Goal: Task Accomplishment & Management: Complete application form

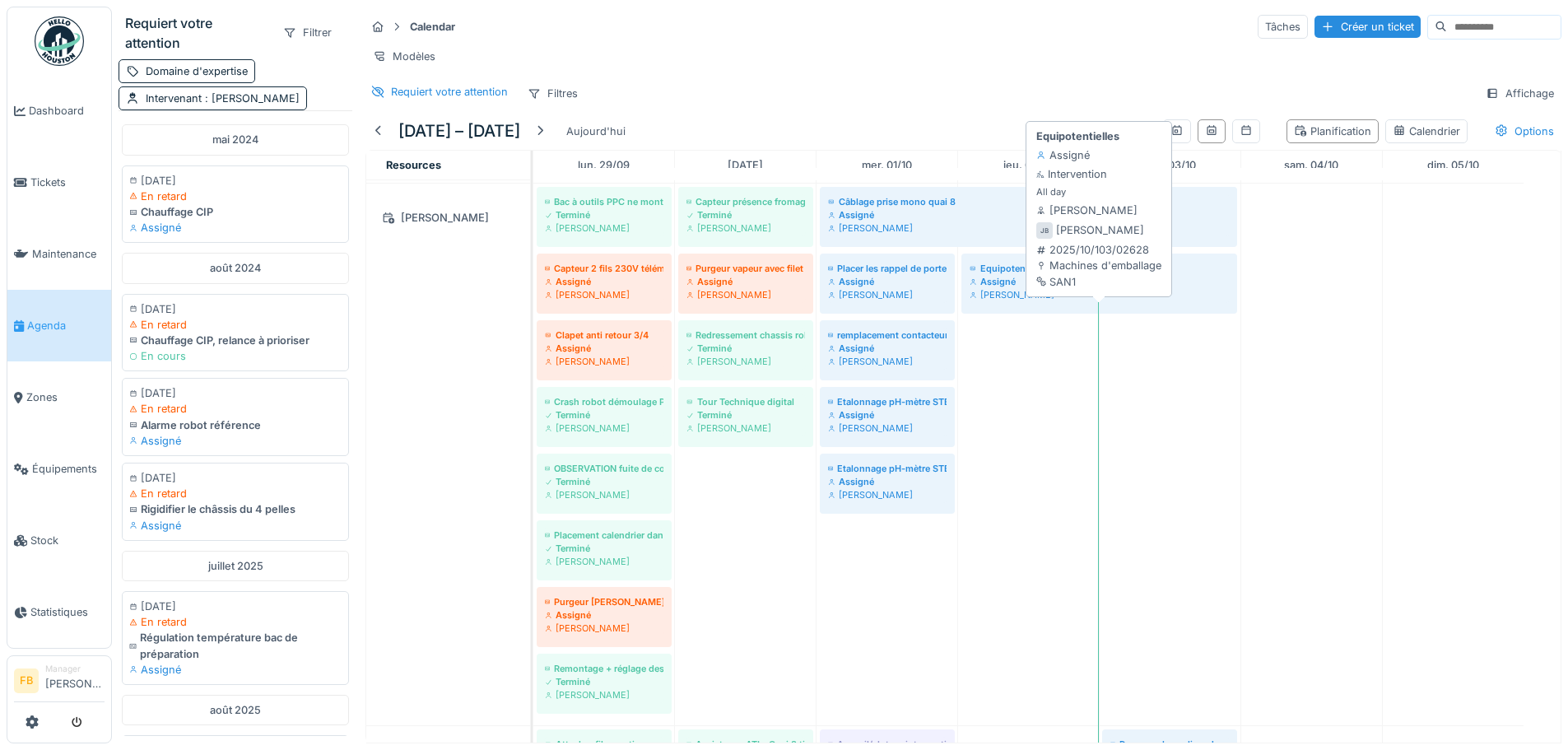
scroll to position [638, 0]
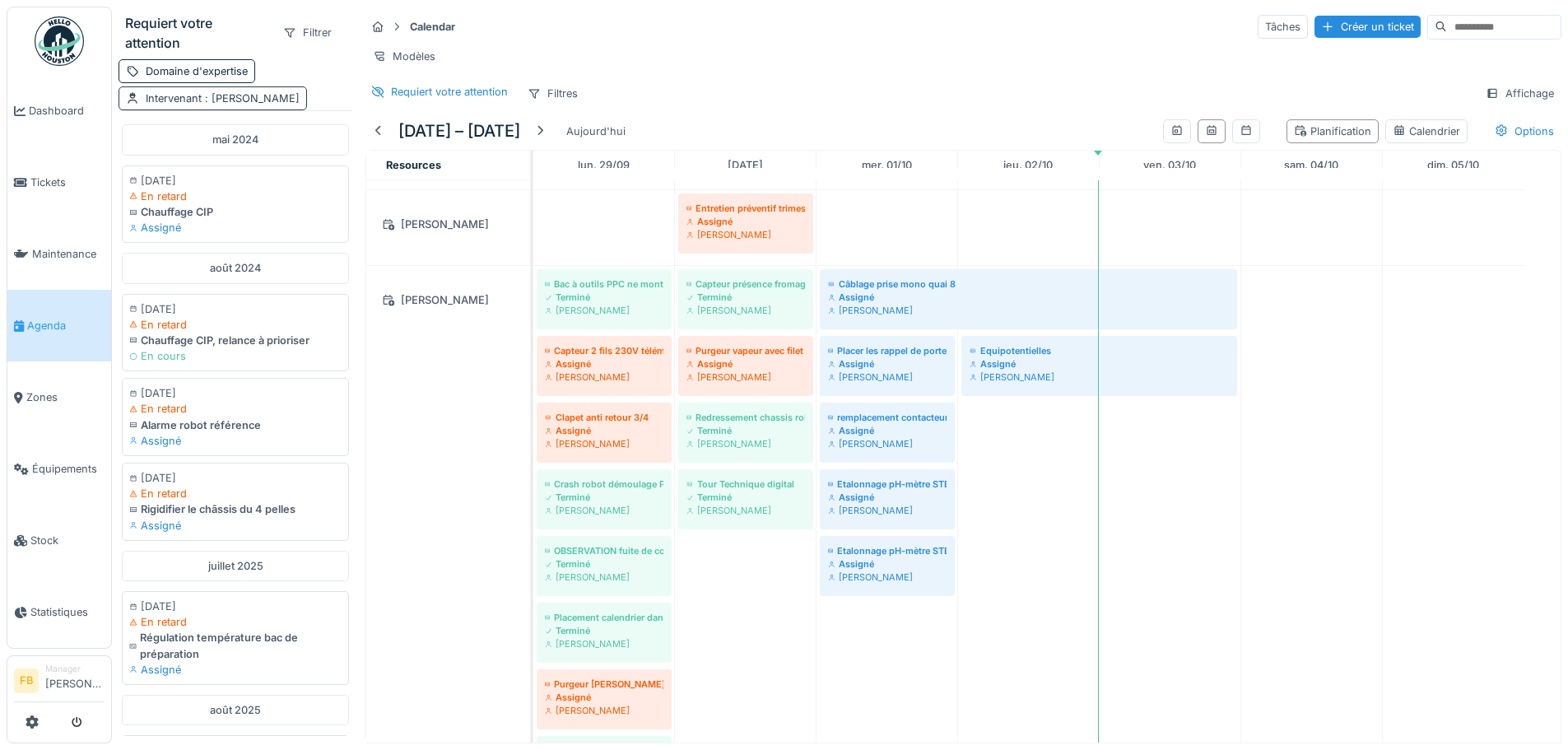
click at [293, 87] on div "Intervenant : [PERSON_NAME]" at bounding box center [213, 98] width 189 height 24
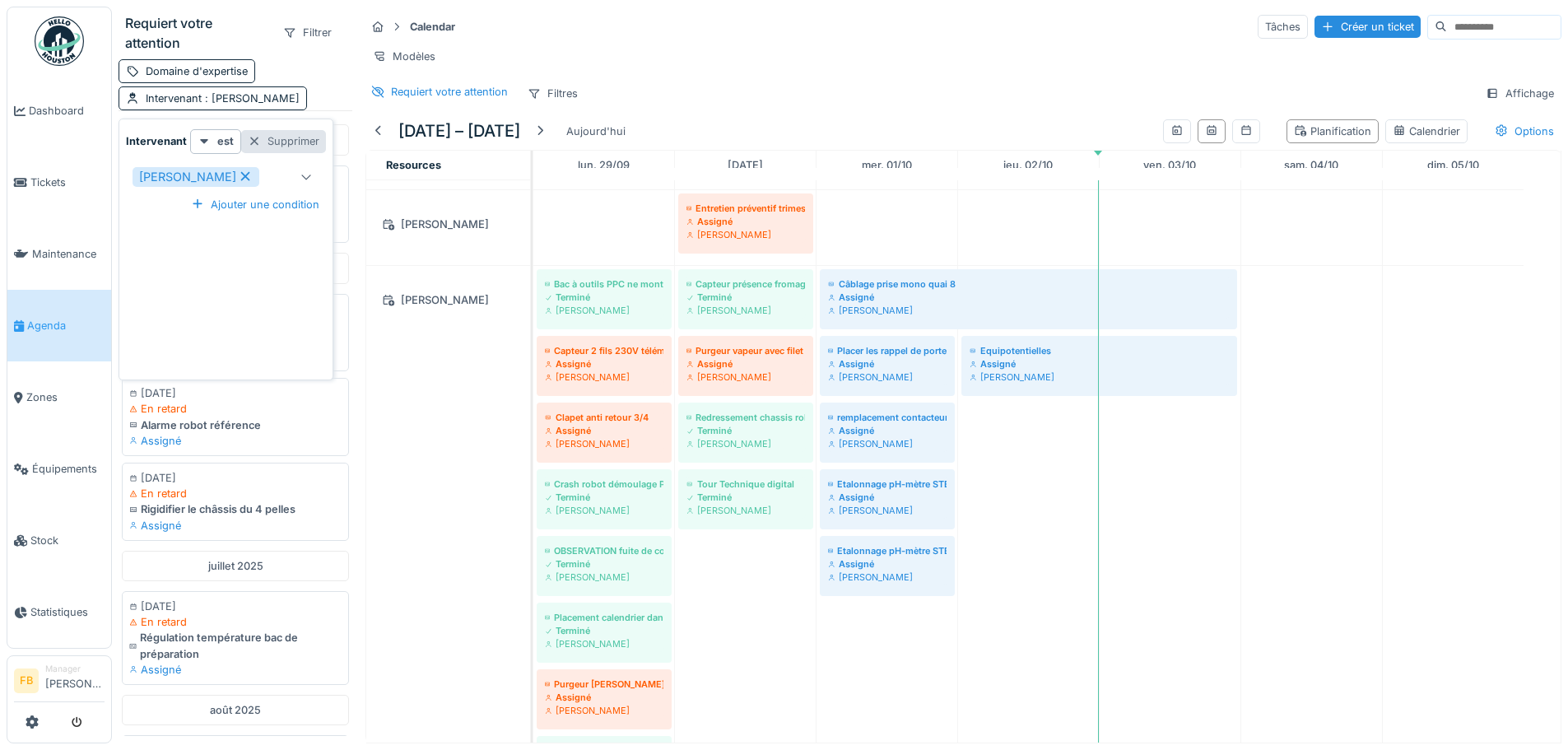
click at [257, 133] on div at bounding box center [255, 141] width 13 height 15
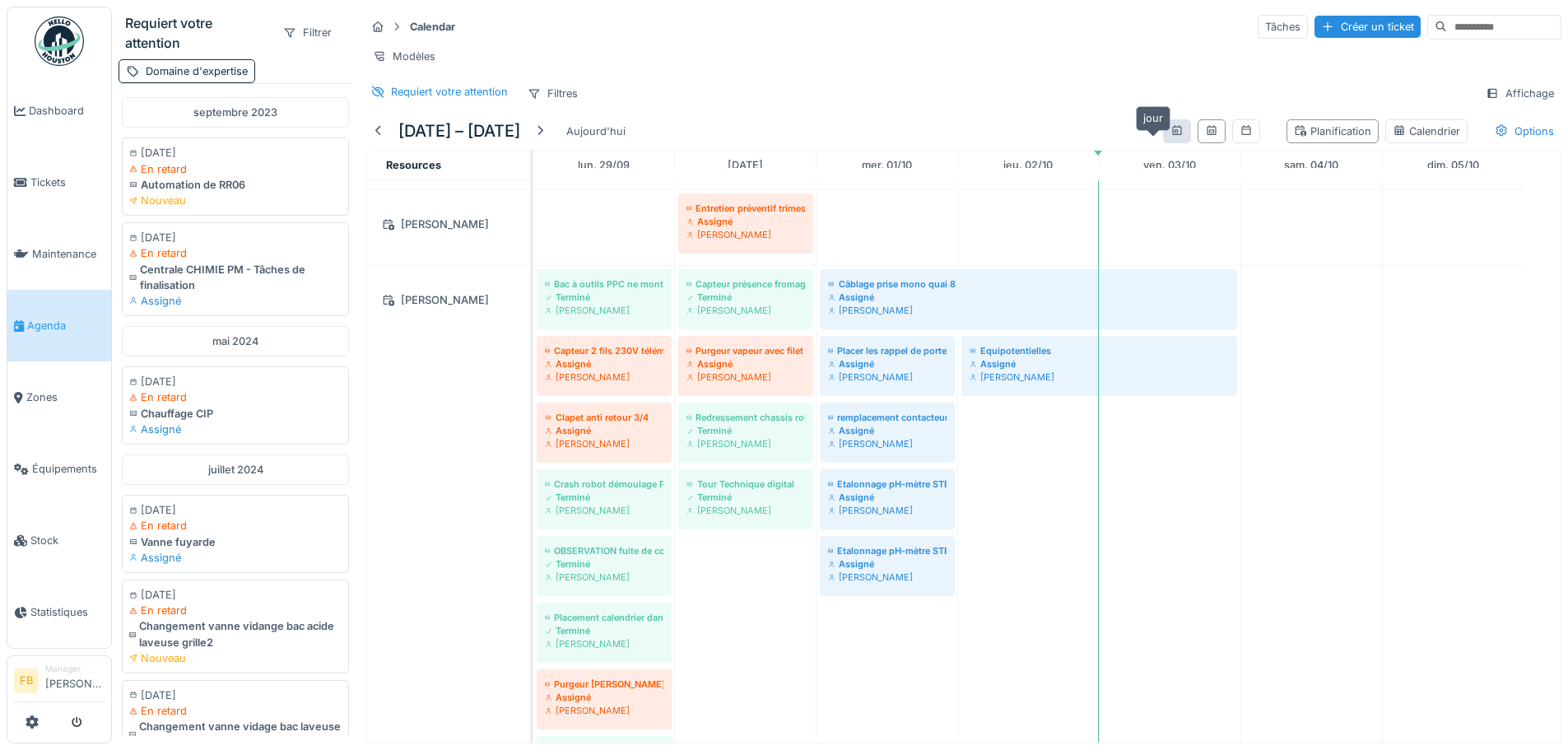
click at [1171, 138] on div at bounding box center [1177, 132] width 13 height 15
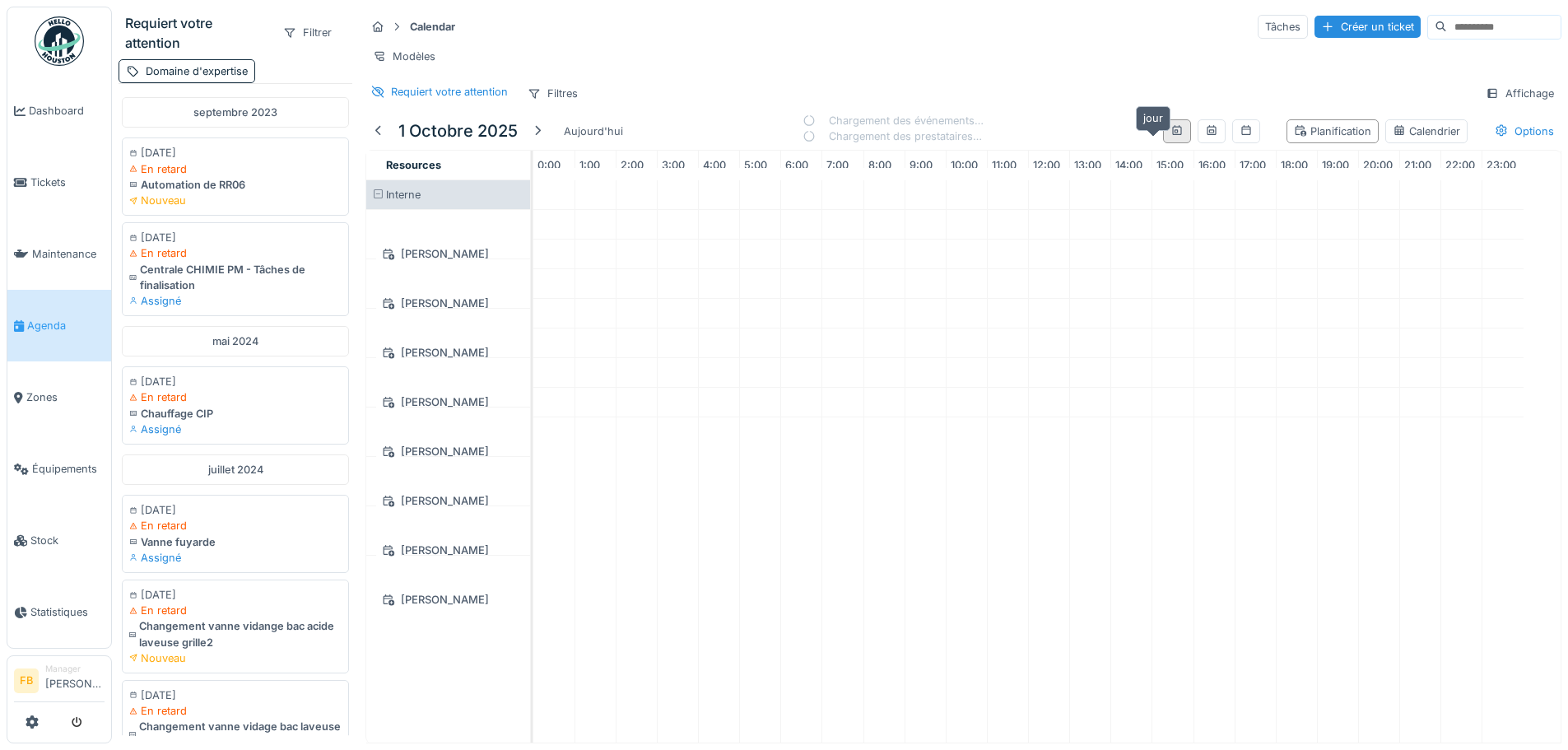
scroll to position [0, 0]
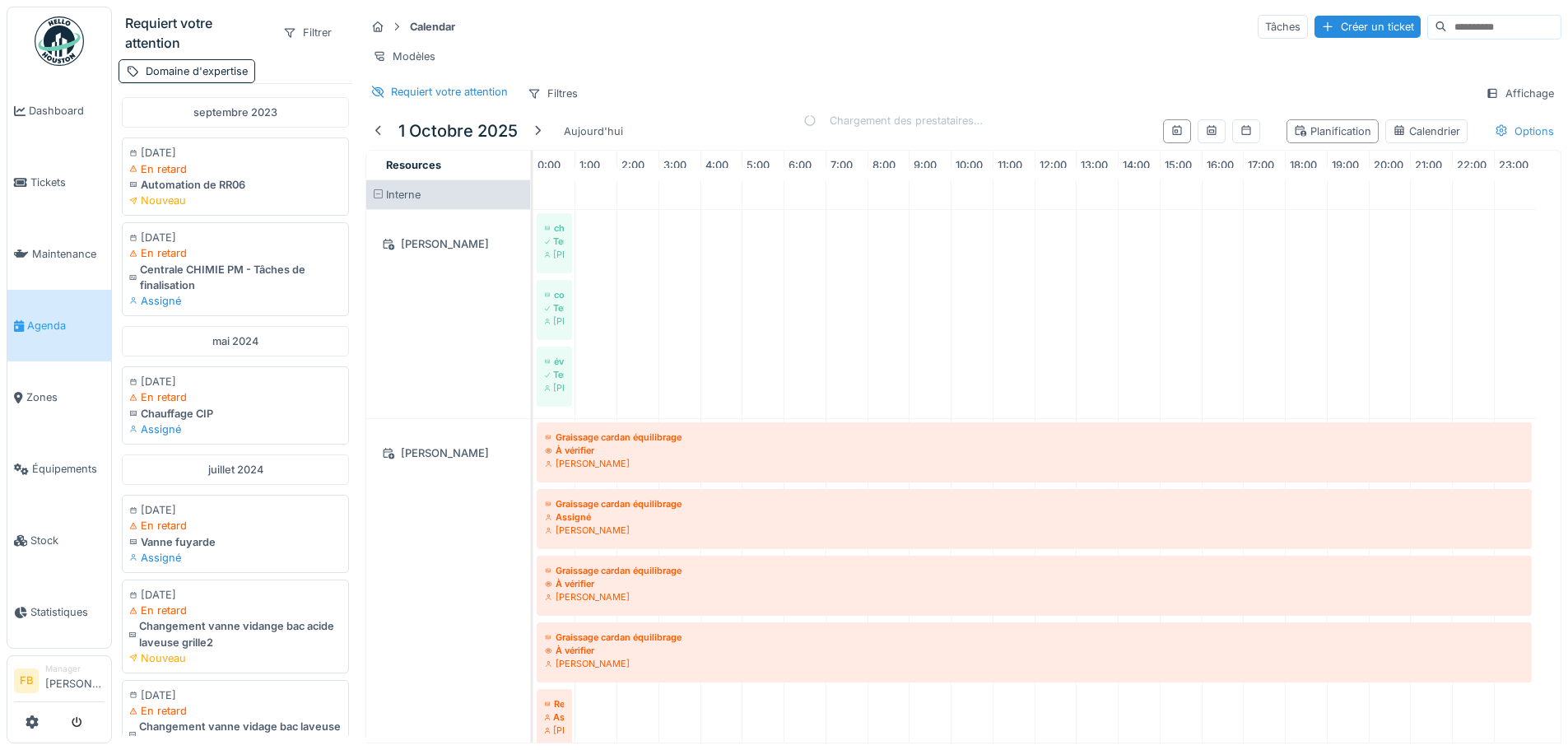
click at [1514, 126] on div "Options" at bounding box center [1524, 131] width 74 height 24
click at [1324, 168] on div at bounding box center [1389, 168] width 152 height 0
click at [1057, 75] on div "Calendar Tâches Créer un ticket Modèles Requiert votre attention Filtres Affich…" at bounding box center [964, 59] width 1210 height 106
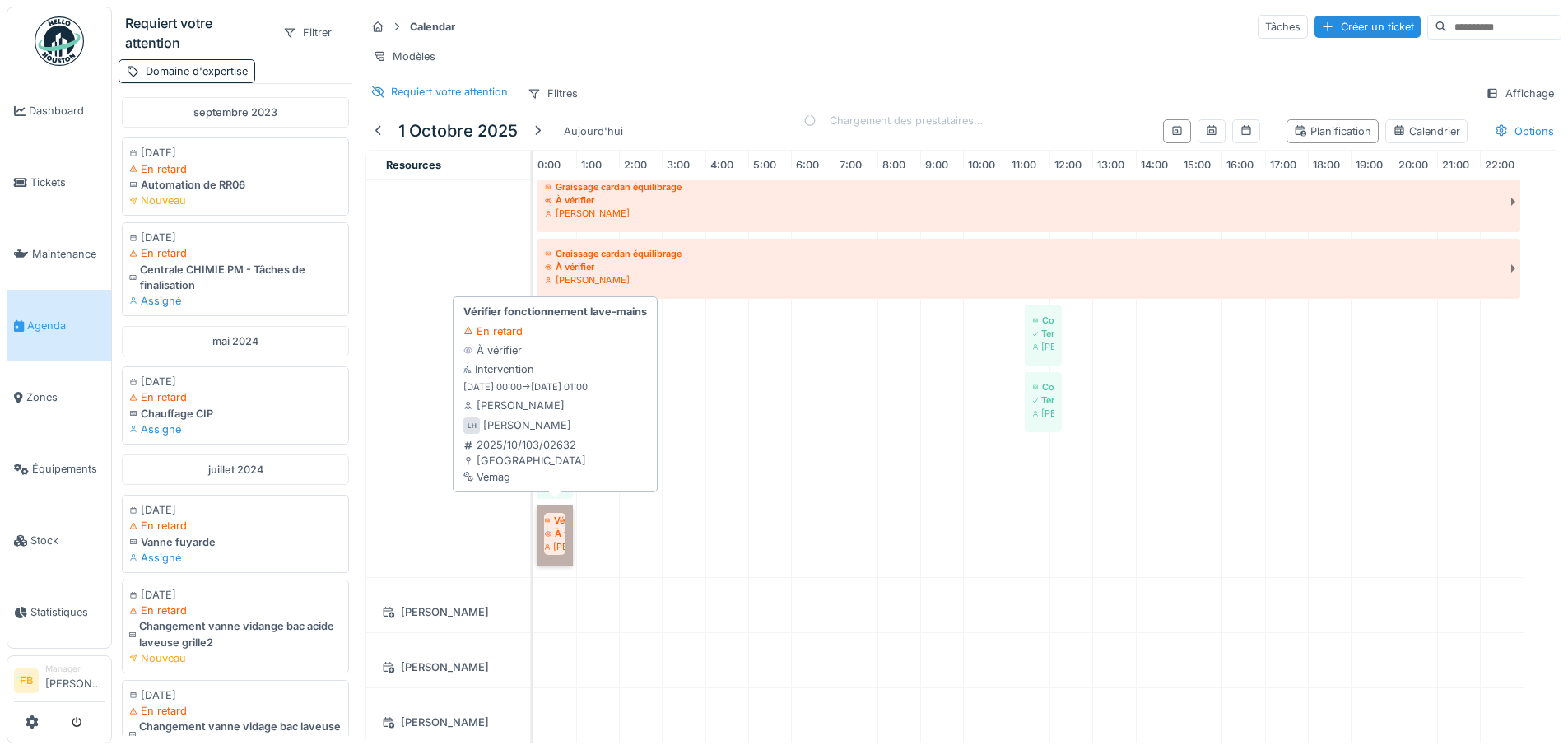
click at [558, 510] on link "Vérifier fonctionnement lave-mains À vérifier [PERSON_NAME]" at bounding box center [555, 535] width 36 height 60
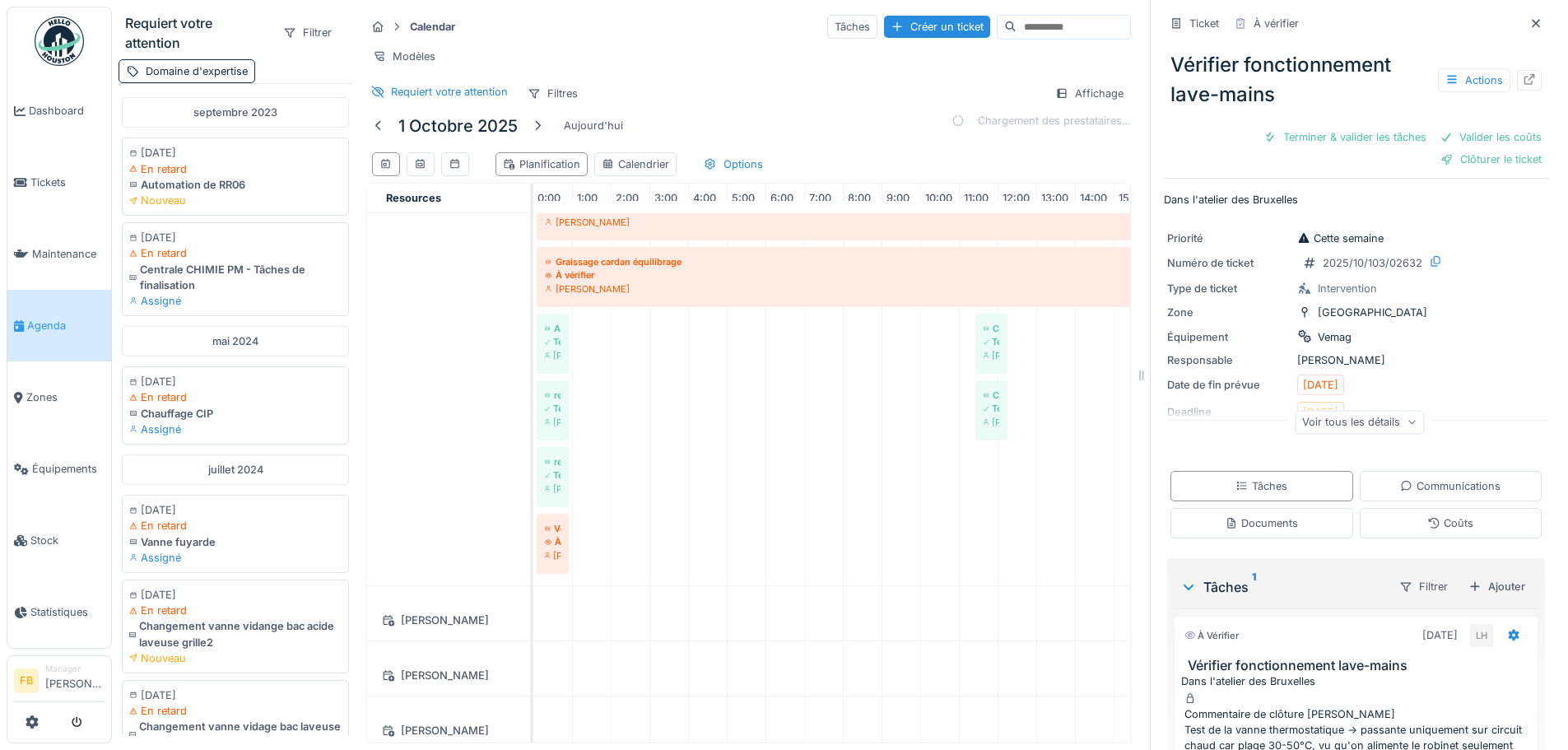
drag, startPoint x: 658, startPoint y: 769, endPoint x: 1471, endPoint y: 701, distance: 815.8
click at [1471, 706] on div "Commentaire de clôture [PERSON_NAME] Test de la vanne thermostatique -> passant…" at bounding box center [1356, 745] width 343 height 79
click at [1470, 708] on div "Commentaire de clôture [PERSON_NAME] Test de la vanne thermostatique -> passant…" at bounding box center [1356, 745] width 343 height 79
drag, startPoint x: 1341, startPoint y: 116, endPoint x: 1463, endPoint y: 207, distance: 152.2
drag, startPoint x: 1463, startPoint y: 207, endPoint x: 1472, endPoint y: 199, distance: 12.0
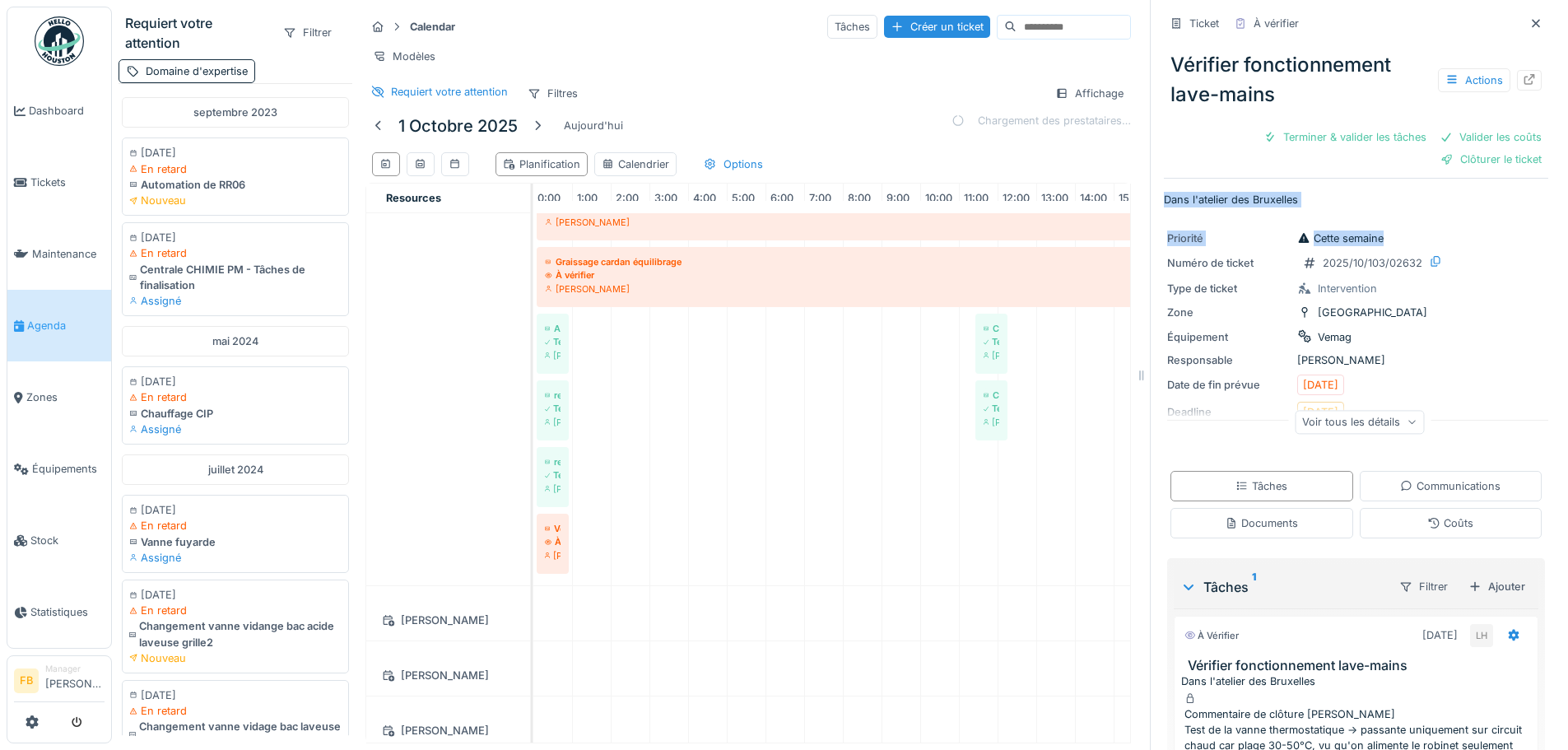
click at [1365, 172] on div "Ticket À vérifier Vérifier fonctionnement lave-mains Actions Terminer & valider…" at bounding box center [1355, 449] width 384 height 898
click at [425, 163] on icon at bounding box center [419, 164] width 9 height 10
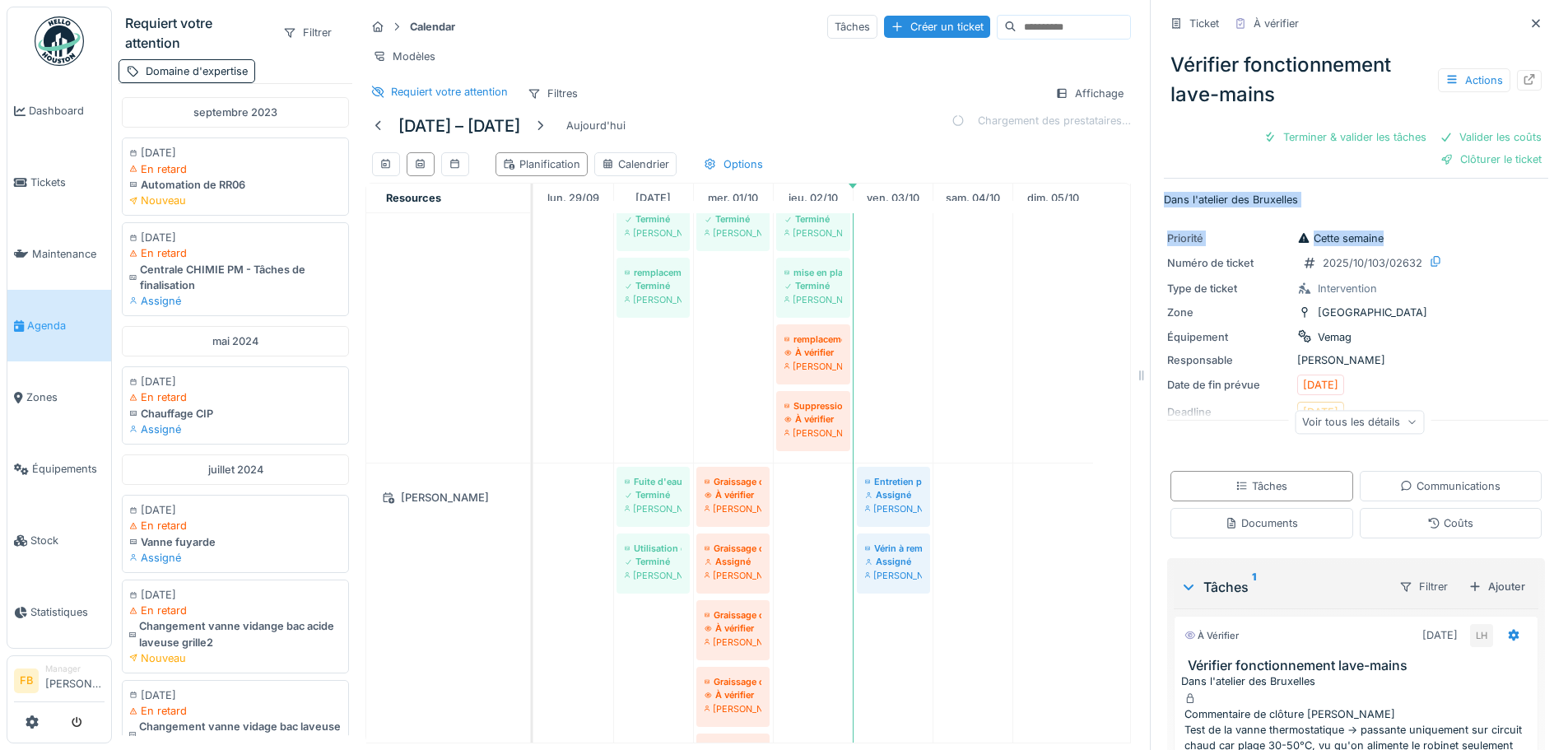
scroll to position [179, 0]
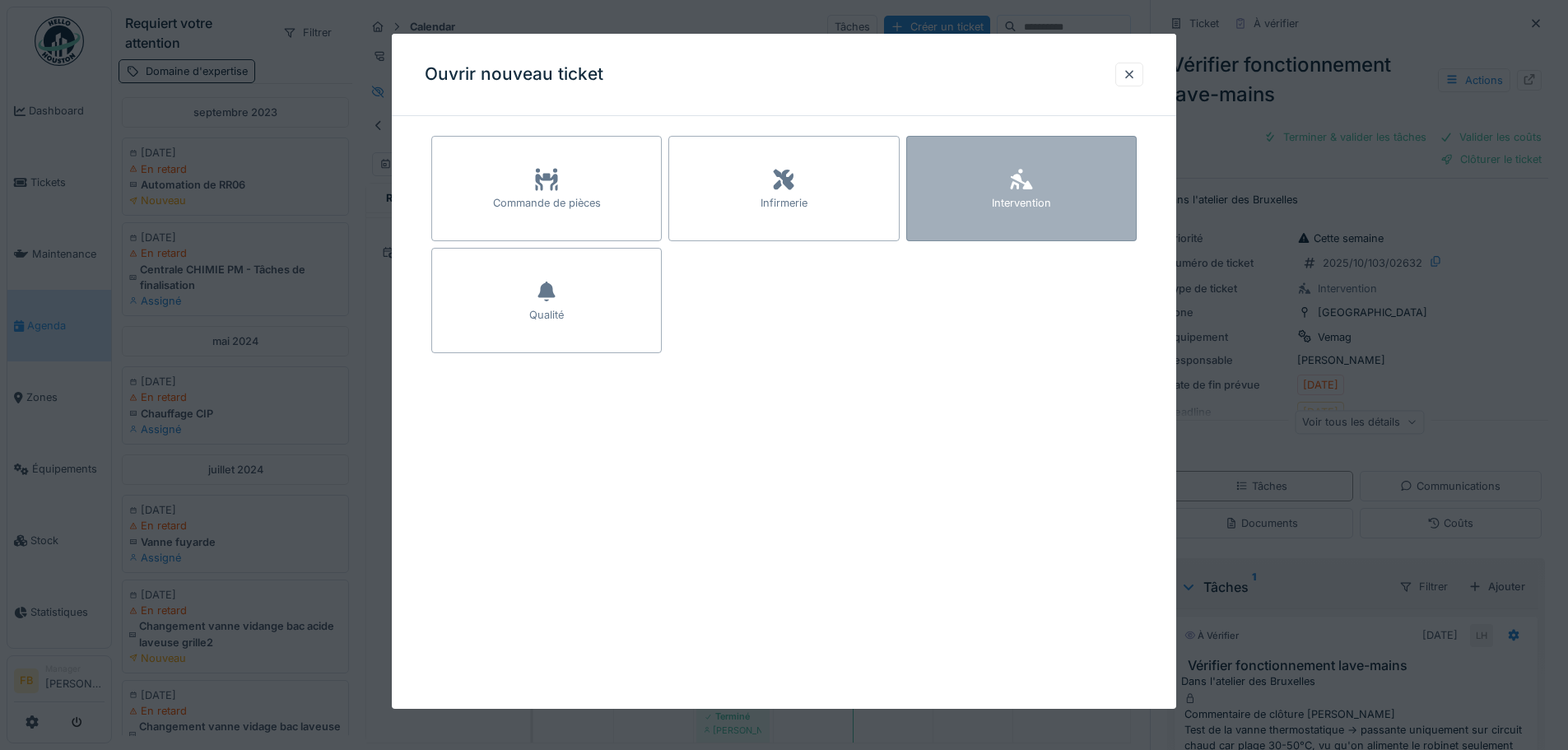
click at [1010, 193] on div "Intervention" at bounding box center [1022, 188] width 231 height 106
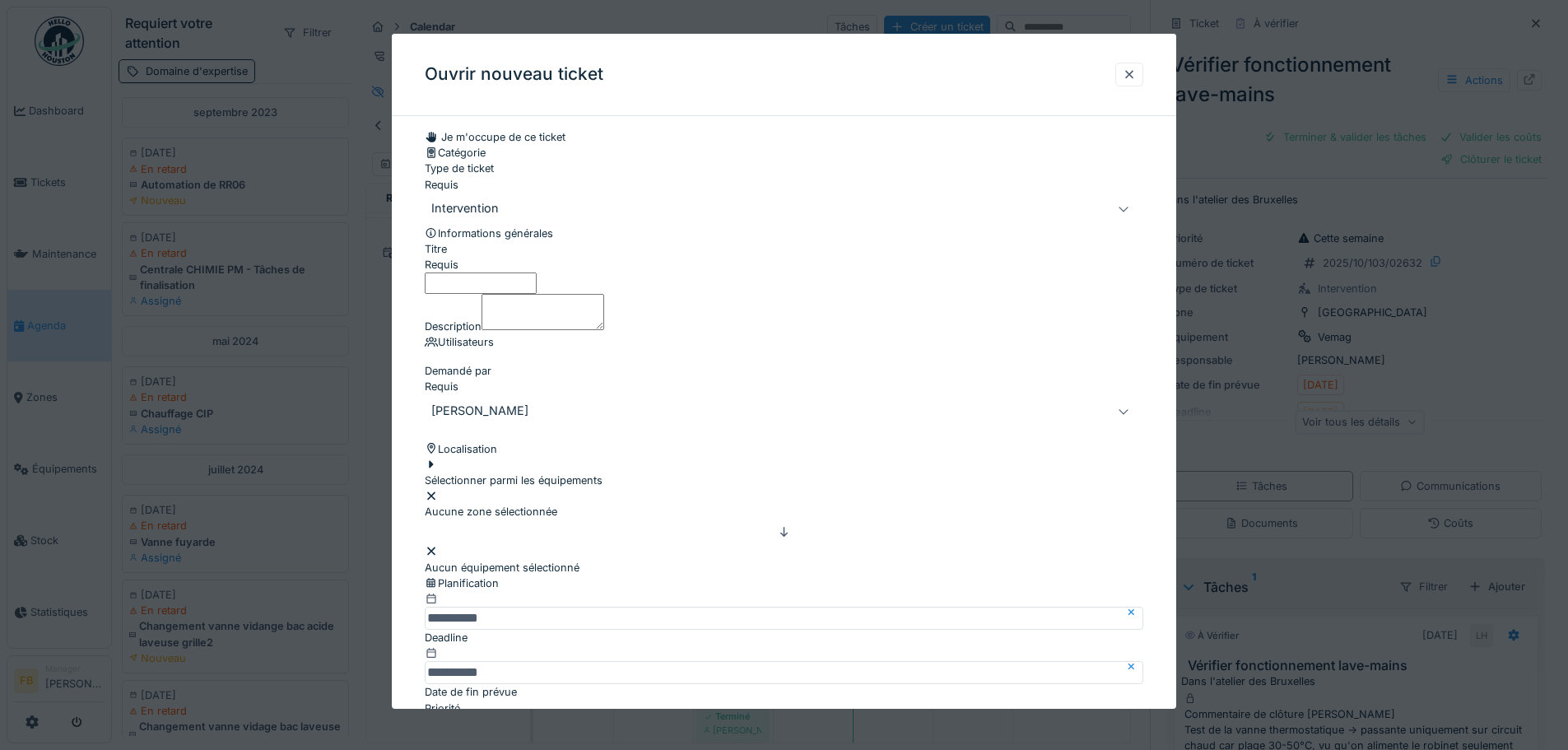
click at [532, 293] on input "Titre" at bounding box center [480, 283] width 112 height 21
type input "********"
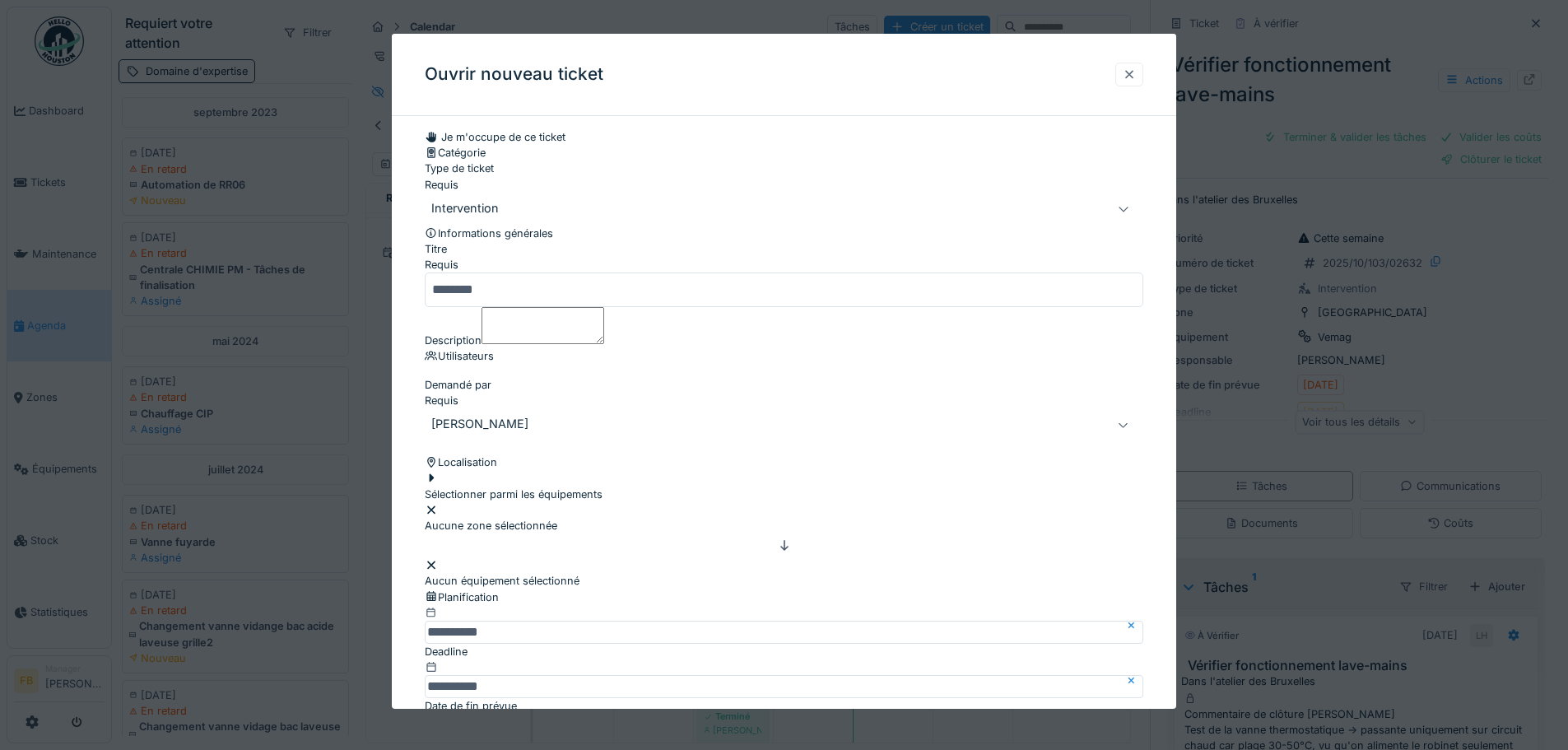
click at [1136, 71] on div at bounding box center [1130, 74] width 13 height 15
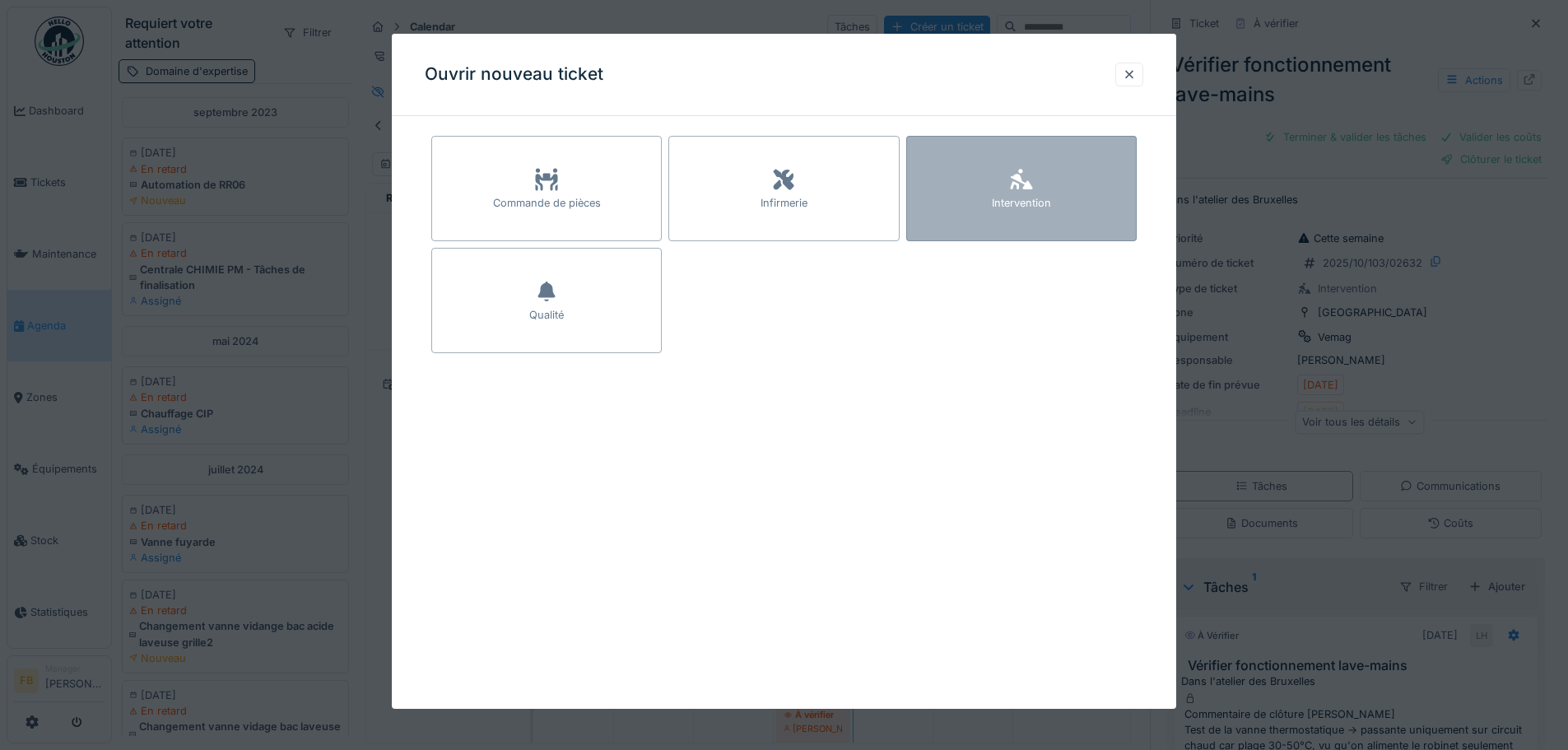
click at [1030, 193] on div at bounding box center [1022, 180] width 25 height 30
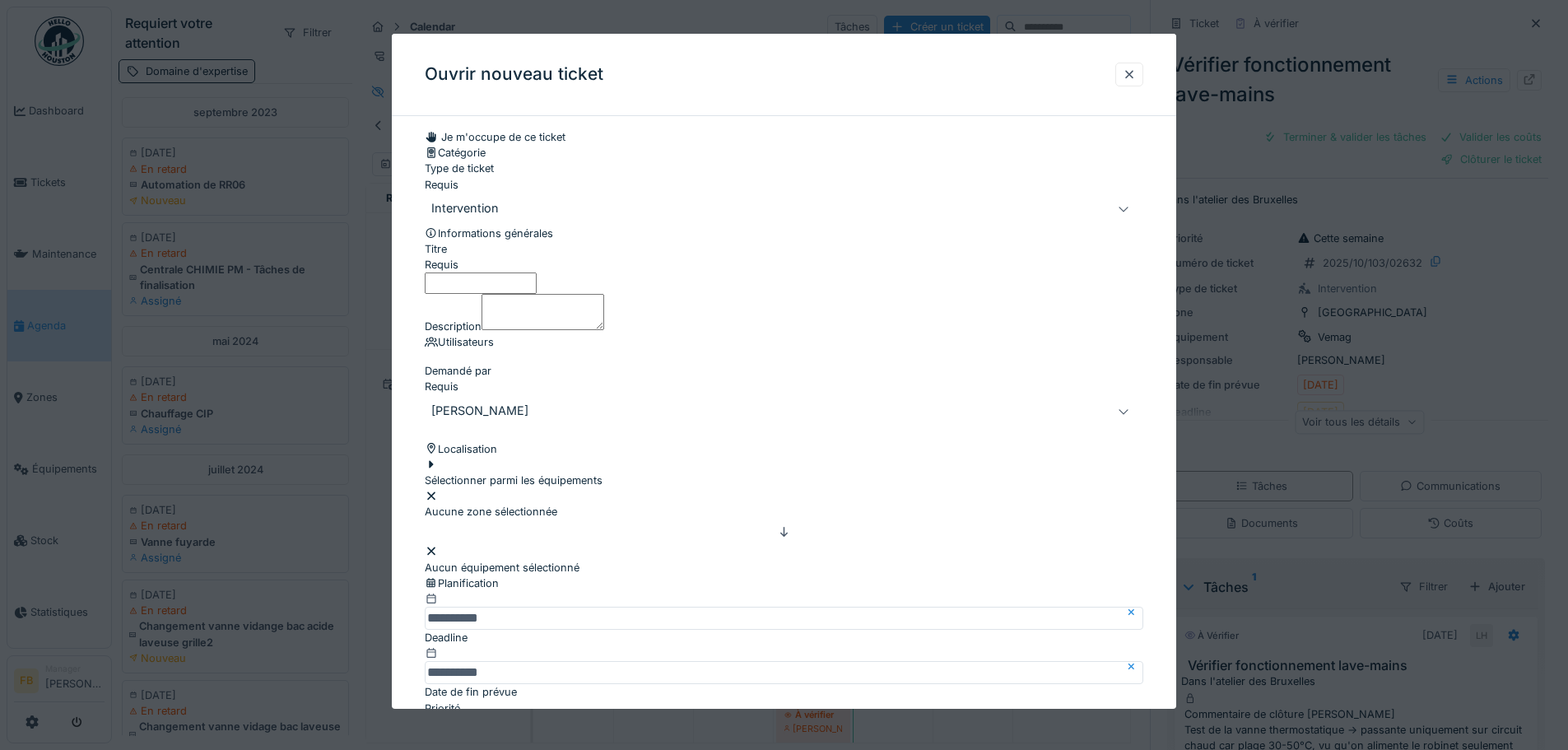
click at [537, 293] on input "Titre" at bounding box center [480, 283] width 112 height 21
type input "*********"
